Goal: Task Accomplishment & Management: Use online tool/utility

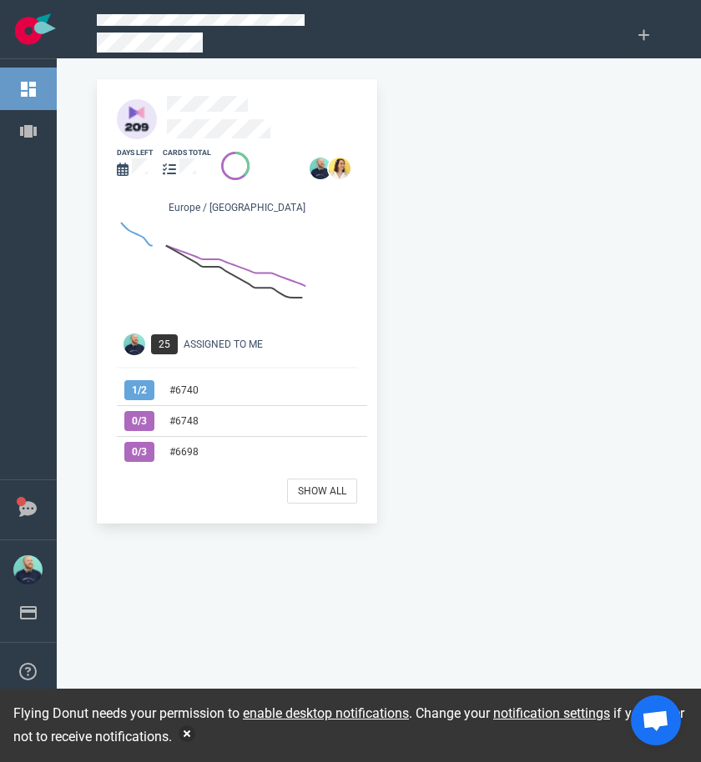
click at [211, 139] on div "cards total" at bounding box center [182, 164] width 58 height 53
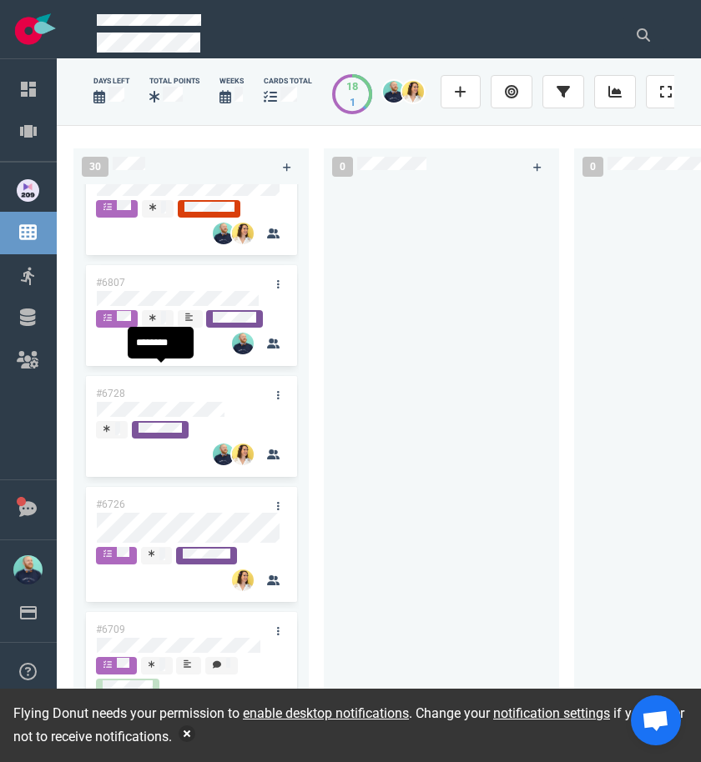
scroll to position [1209, 0]
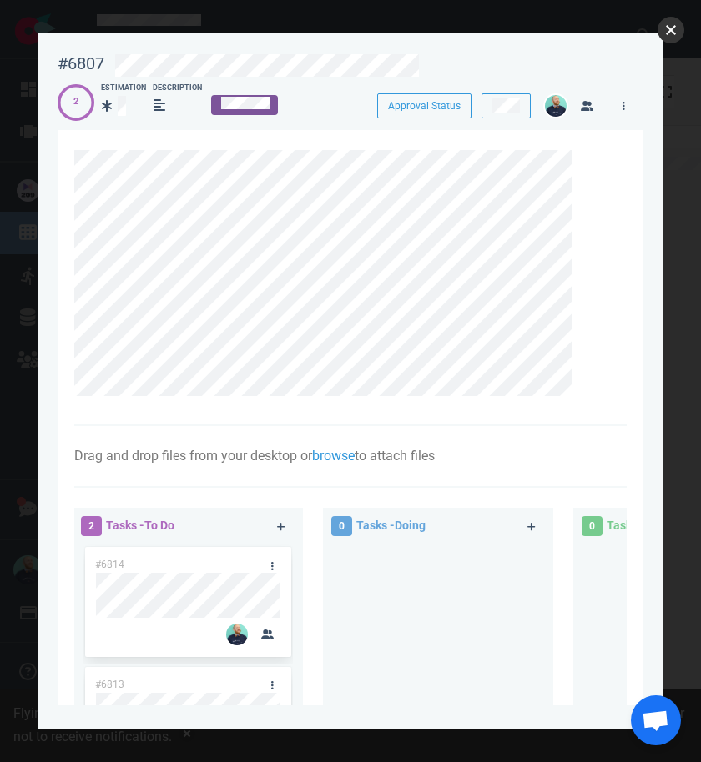
click at [675, 26] on button "close" at bounding box center [670, 30] width 27 height 27
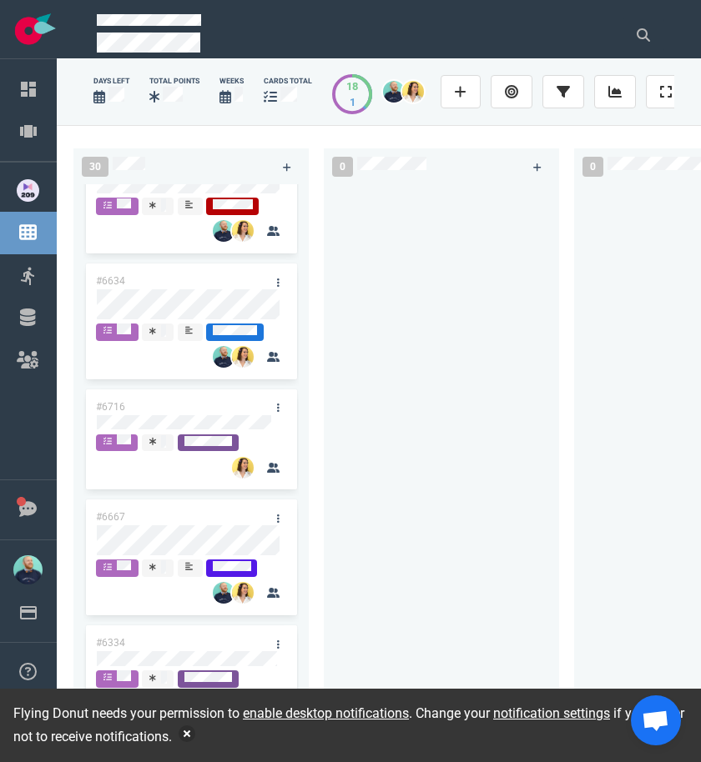
scroll to position [3, 0]
click at [195, 736] on button "button" at bounding box center [186, 734] width 17 height 17
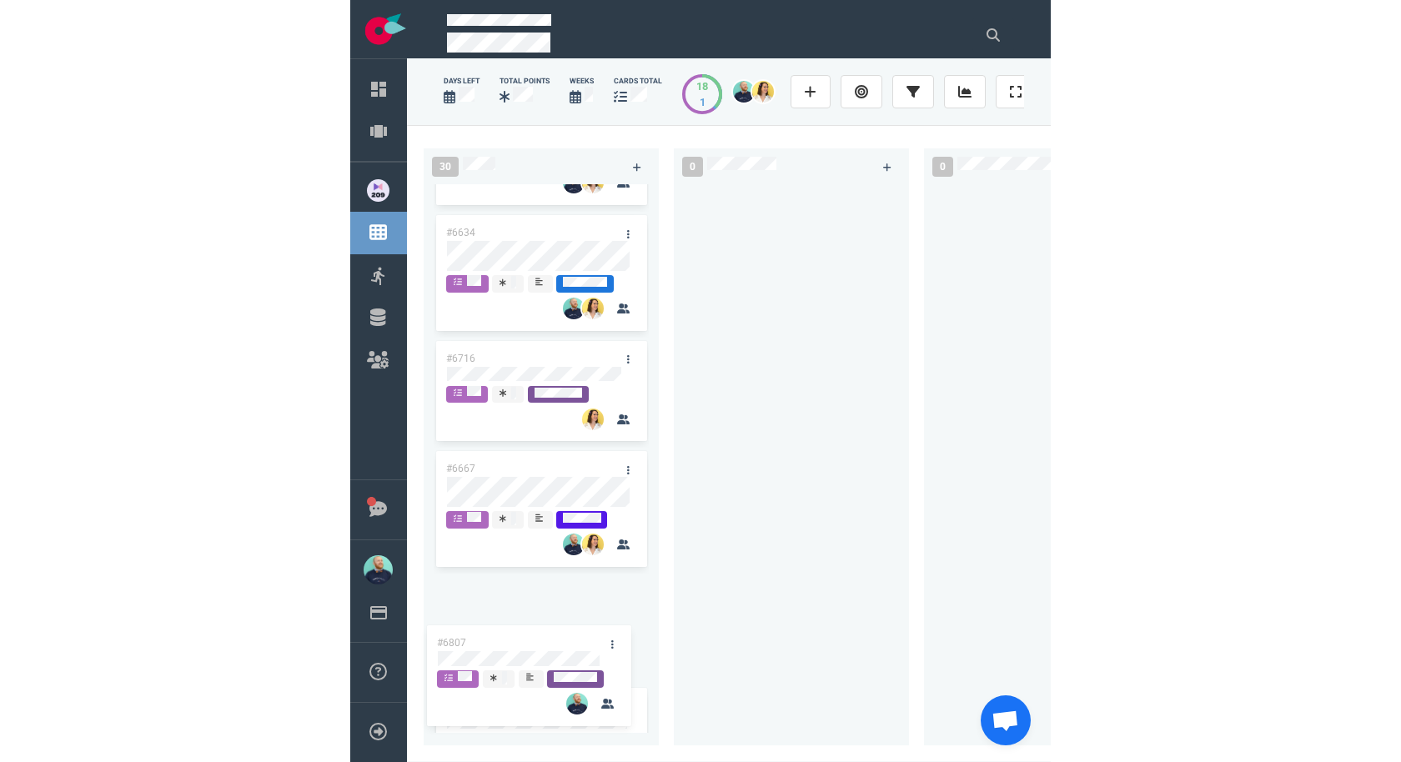
scroll to position [3201, 0]
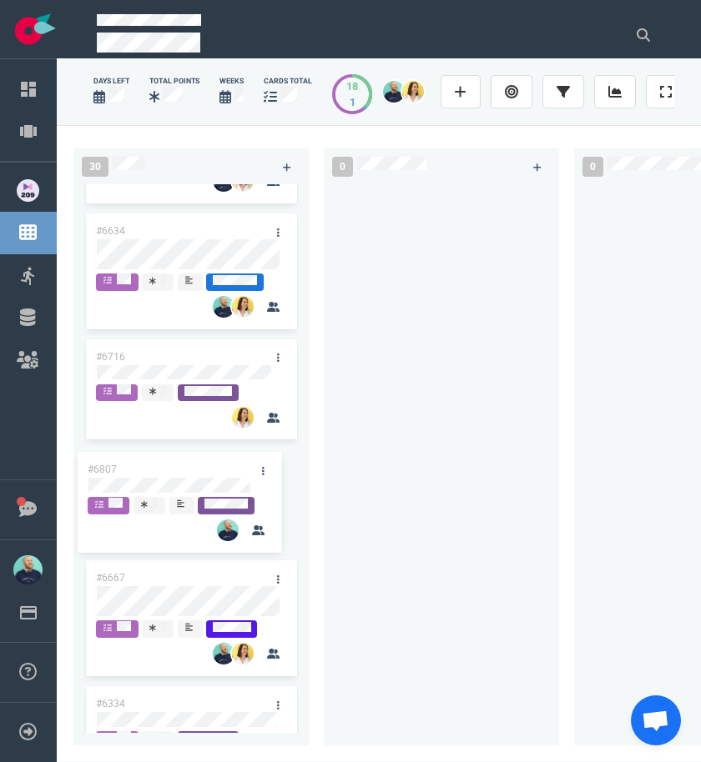
drag, startPoint x: 207, startPoint y: 415, endPoint x: 198, endPoint y: 470, distance: 55.7
click at [198, 470] on div "#6748 #6698 #6662 #5517 #6372 #6763 #6839 #6751 #6675 #6776 #6807 #6728 #6726 #…" at bounding box center [190, 458] width 235 height 549
click at [232, 494] on div at bounding box center [191, 492] width 188 height 3
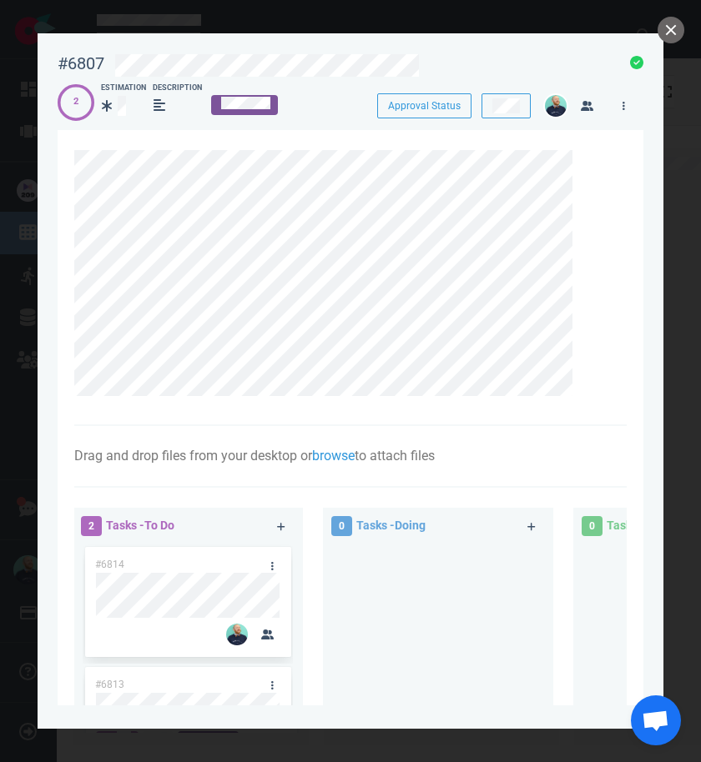
click at [382, 48] on div at bounding box center [356, 62] width 505 height 39
click at [675, 38] on button "close" at bounding box center [670, 30] width 27 height 27
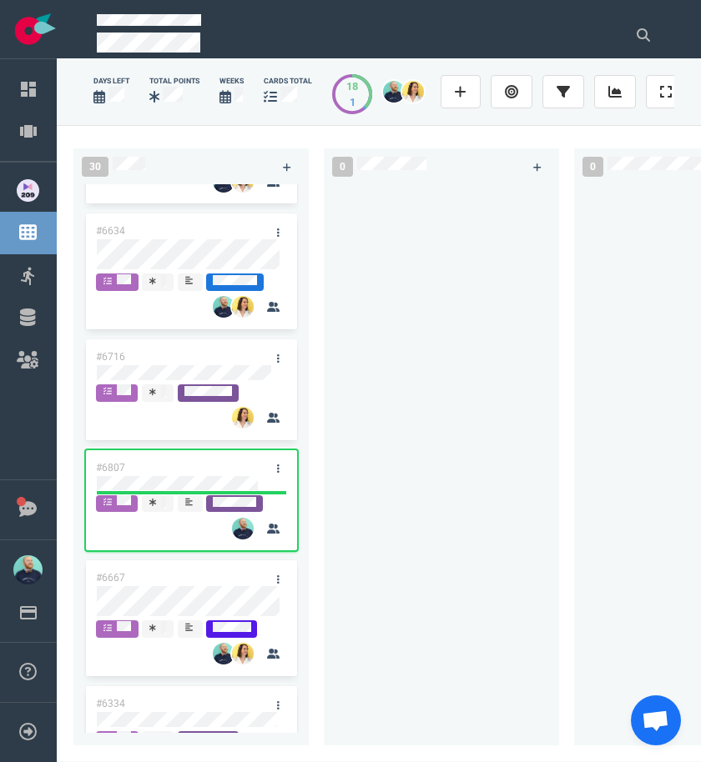
click at [426, 495] on div at bounding box center [441, 455] width 215 height 542
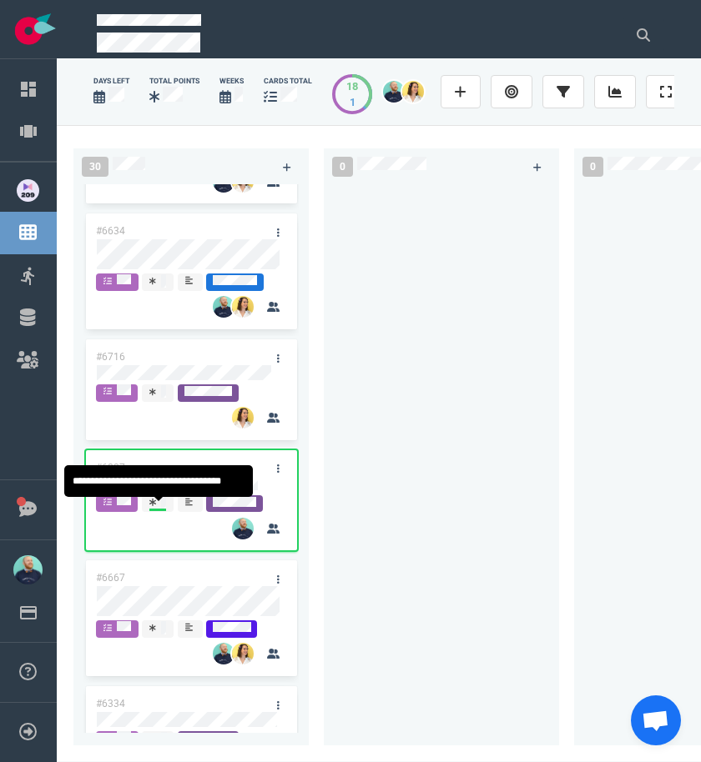
click at [436, 474] on div at bounding box center [441, 455] width 215 height 542
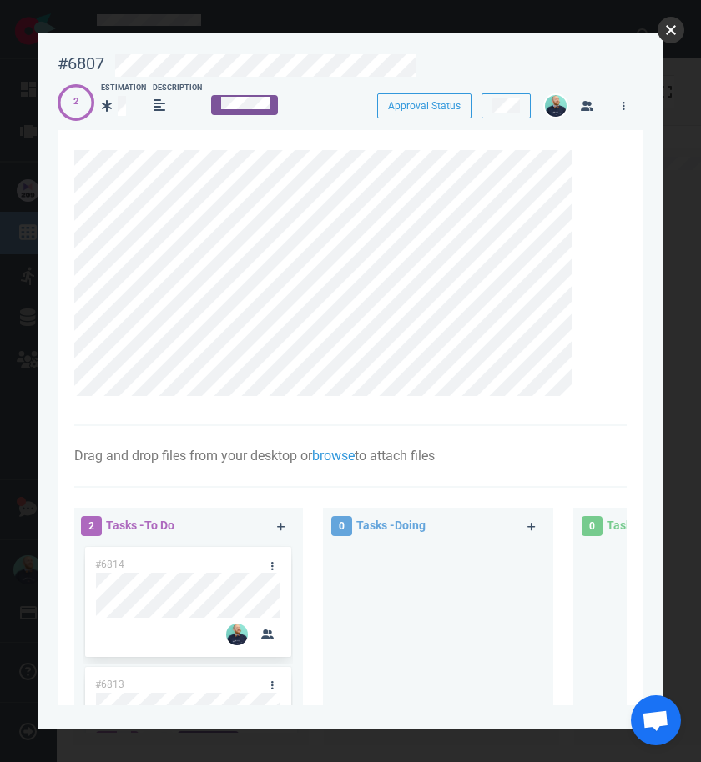
click at [677, 29] on button "close" at bounding box center [670, 30] width 27 height 27
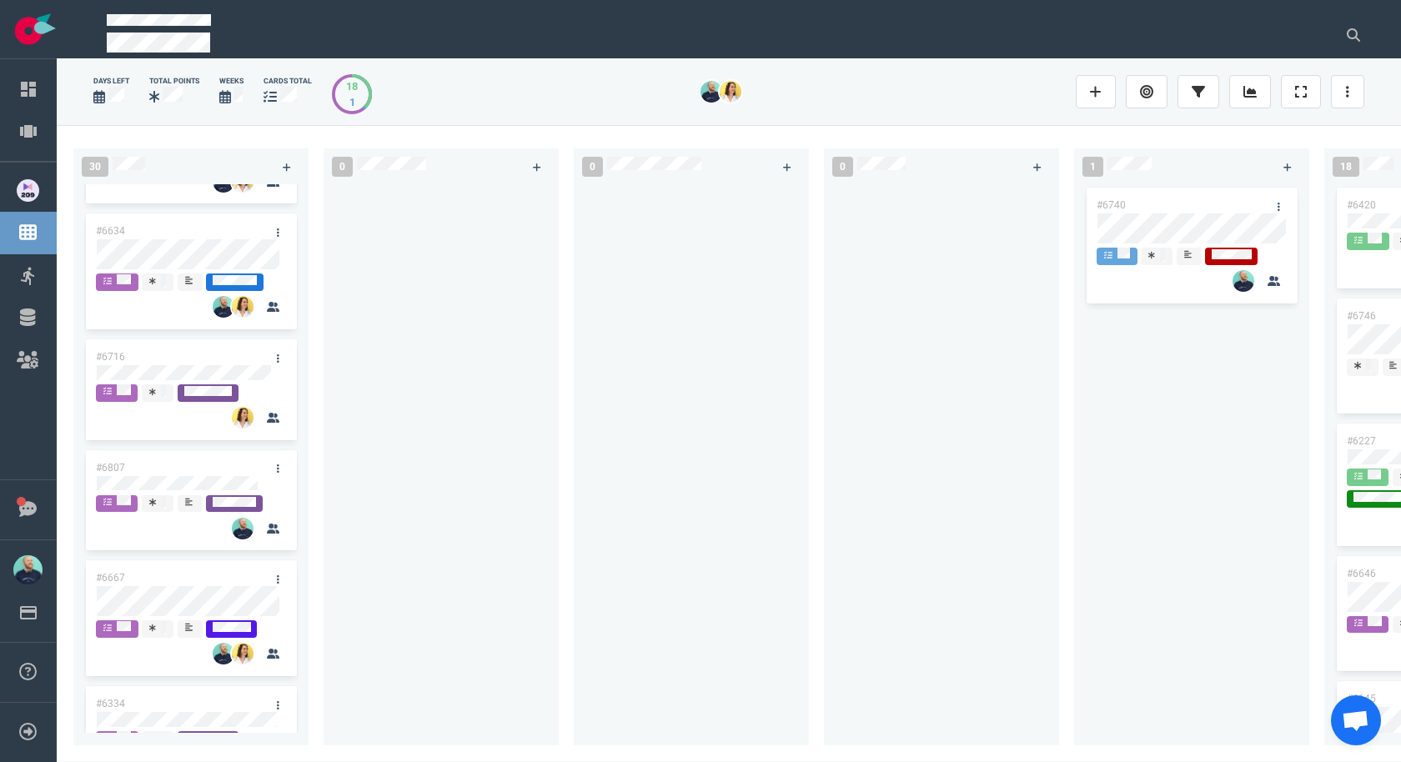
scroll to position [3276, 0]
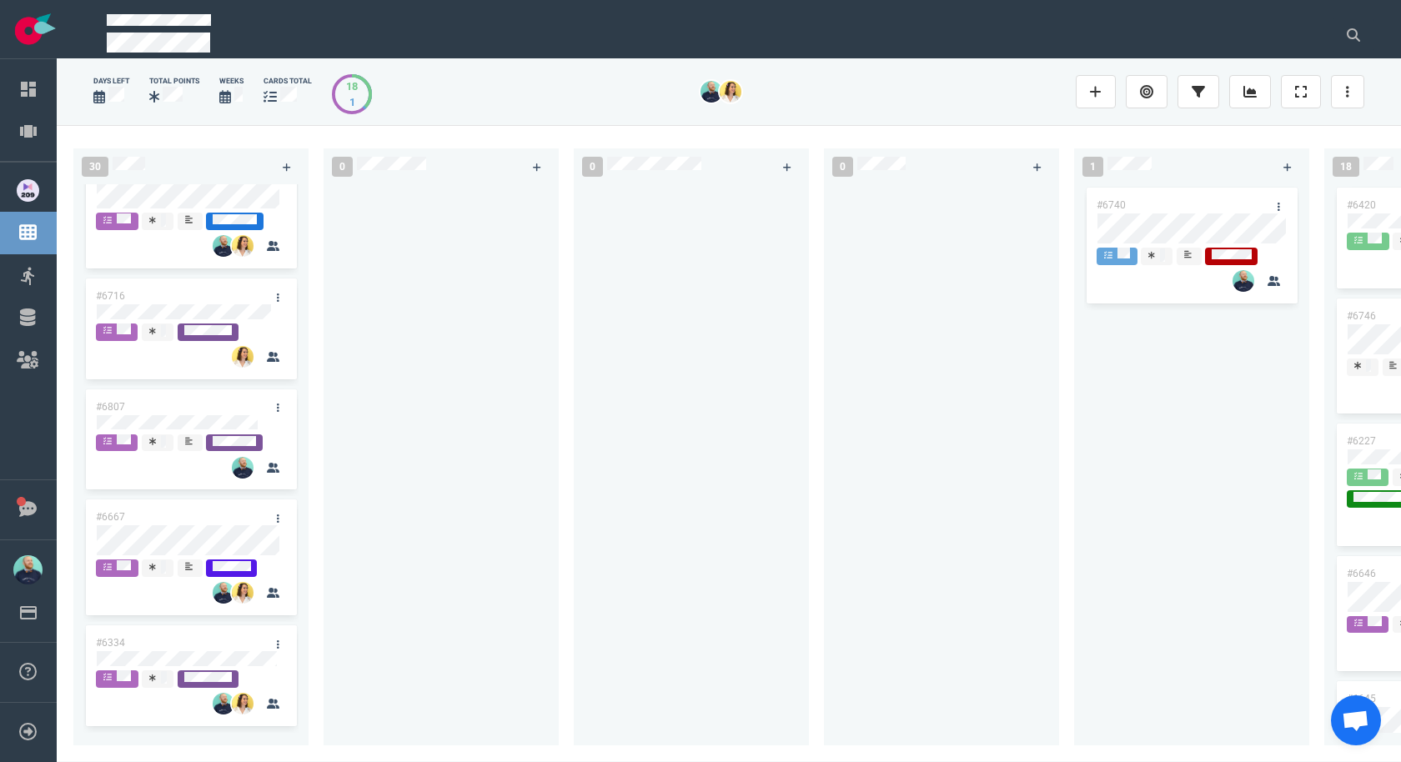
click at [463, 455] on div at bounding box center [441, 455] width 215 height 542
